Goal: Book appointment/travel/reservation

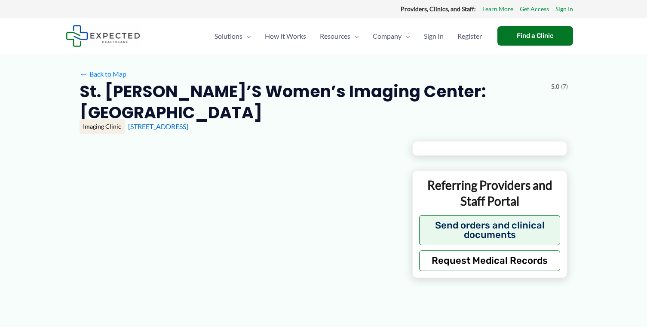
type input "**********"
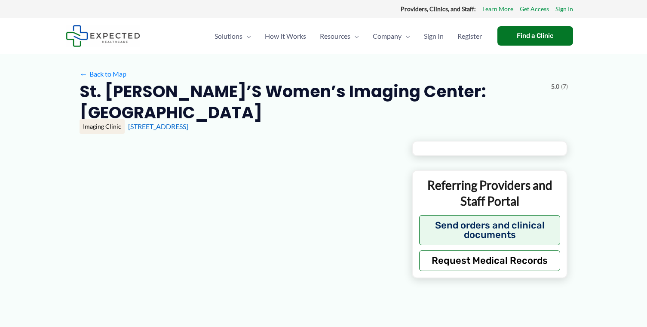
type input "**********"
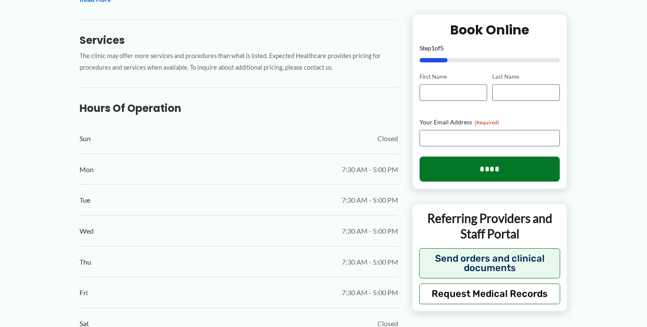
scroll to position [473, 0]
